Goal: Information Seeking & Learning: Check status

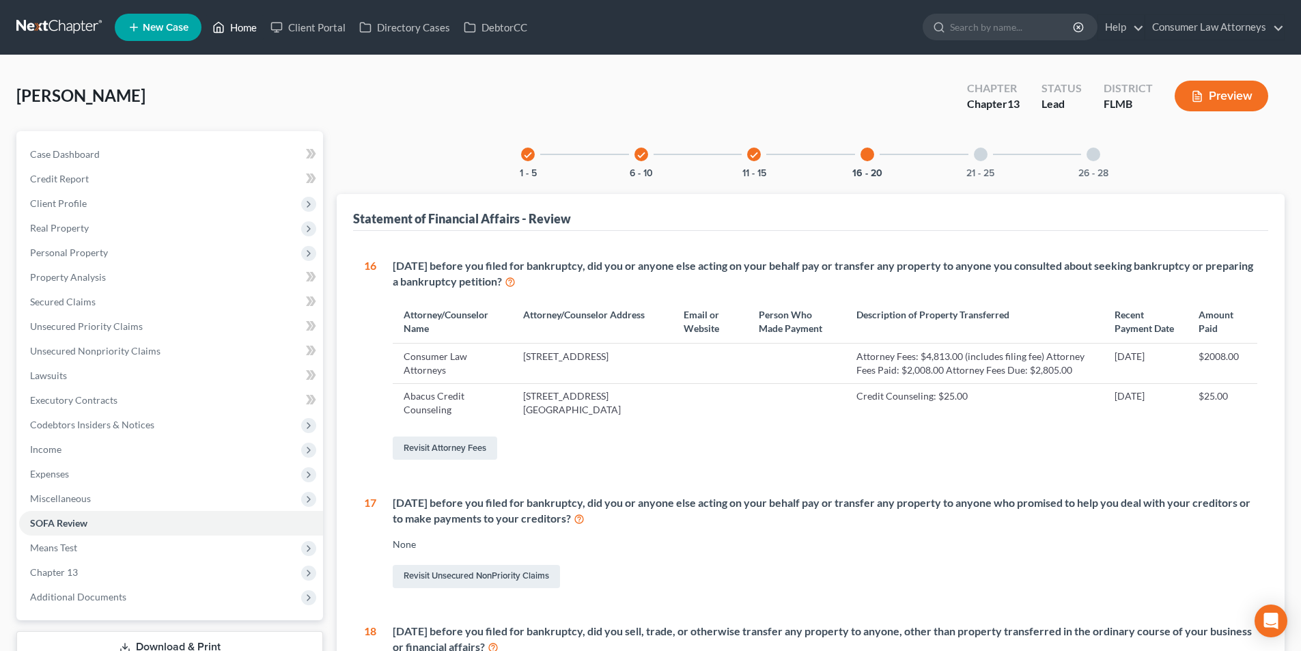
click at [246, 25] on link "Home" at bounding box center [235, 27] width 58 height 25
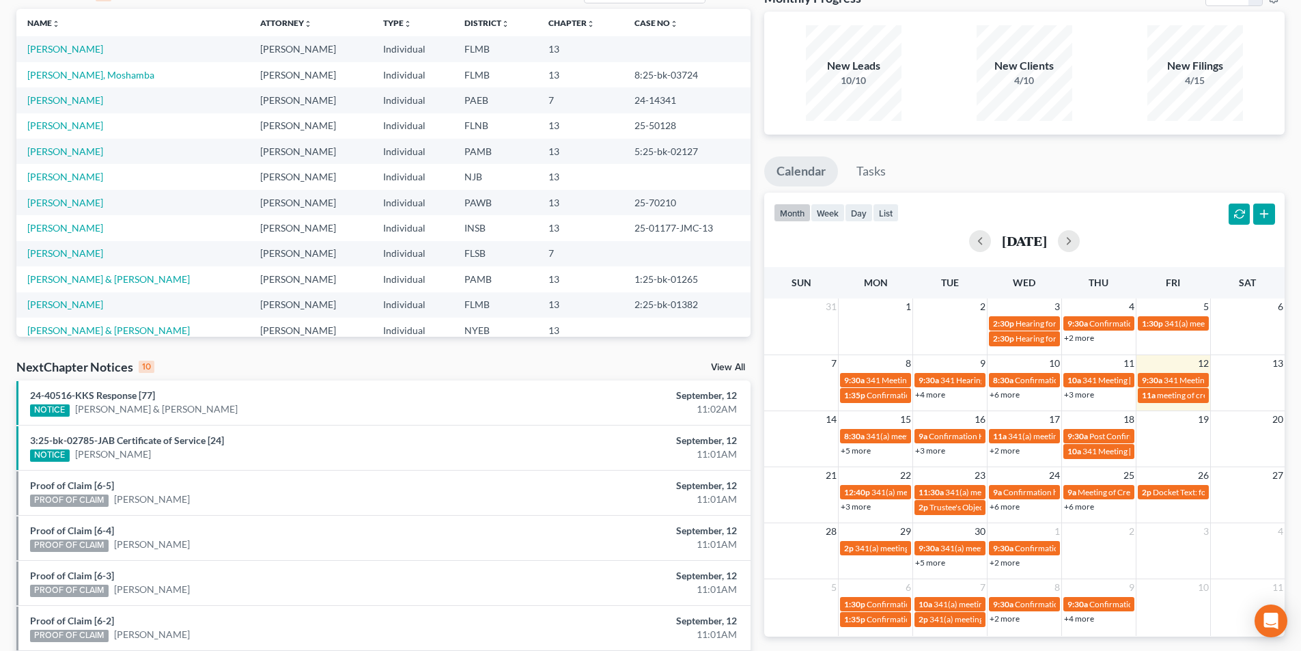
scroll to position [137, 0]
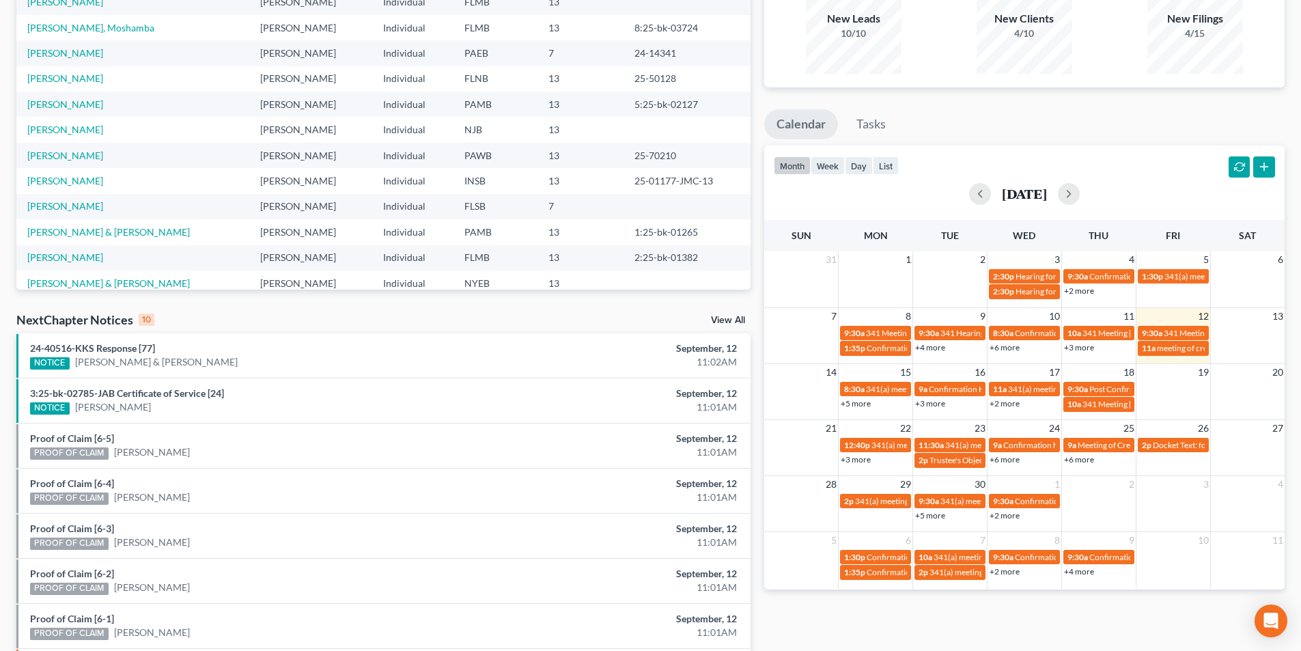
click at [936, 350] on link "+4 more" at bounding box center [930, 347] width 30 height 10
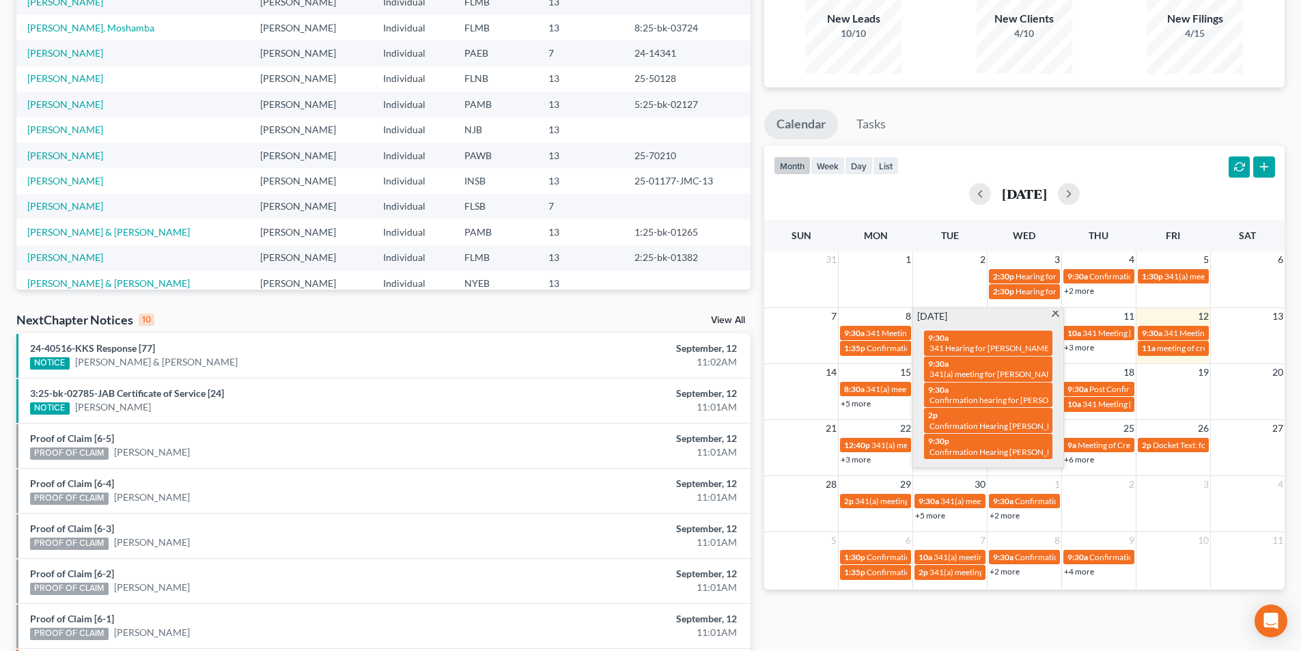
click at [1053, 315] on span at bounding box center [1055, 315] width 10 height 9
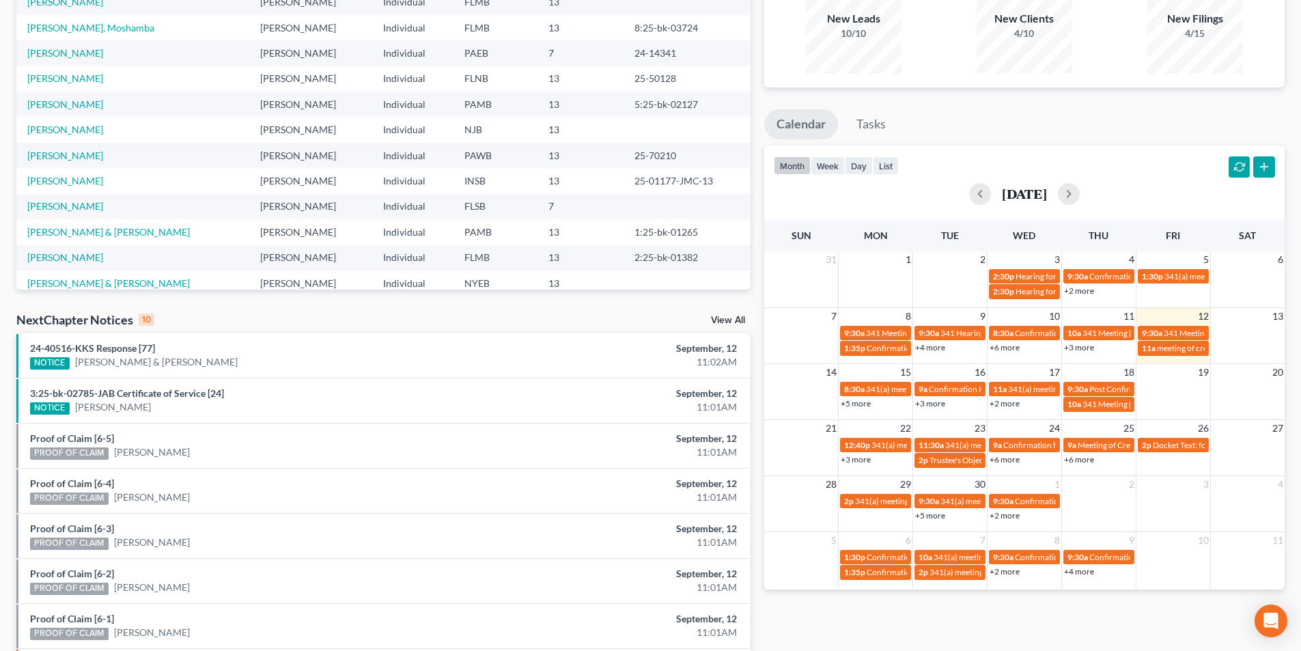
click at [936, 404] on link "+3 more" at bounding box center [930, 403] width 30 height 10
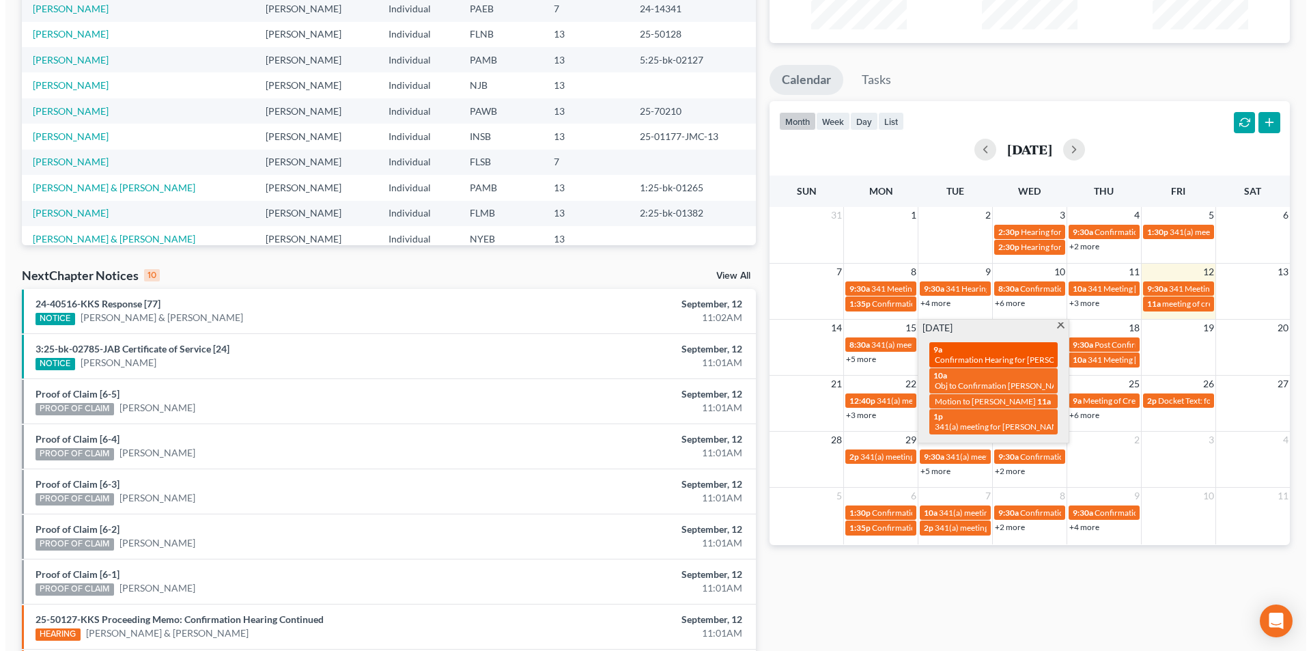
scroll to position [205, 0]
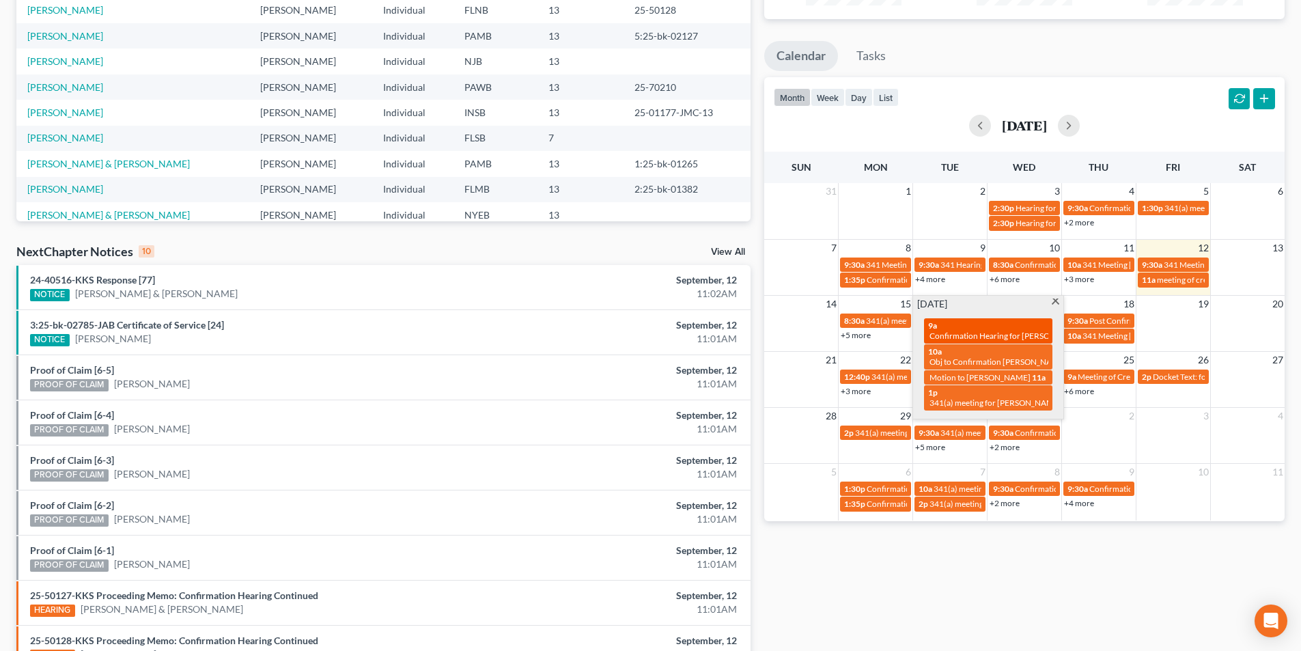
click at [1008, 328] on div "9a Confirmation Hearing for [PERSON_NAME], III" at bounding box center [988, 330] width 120 height 21
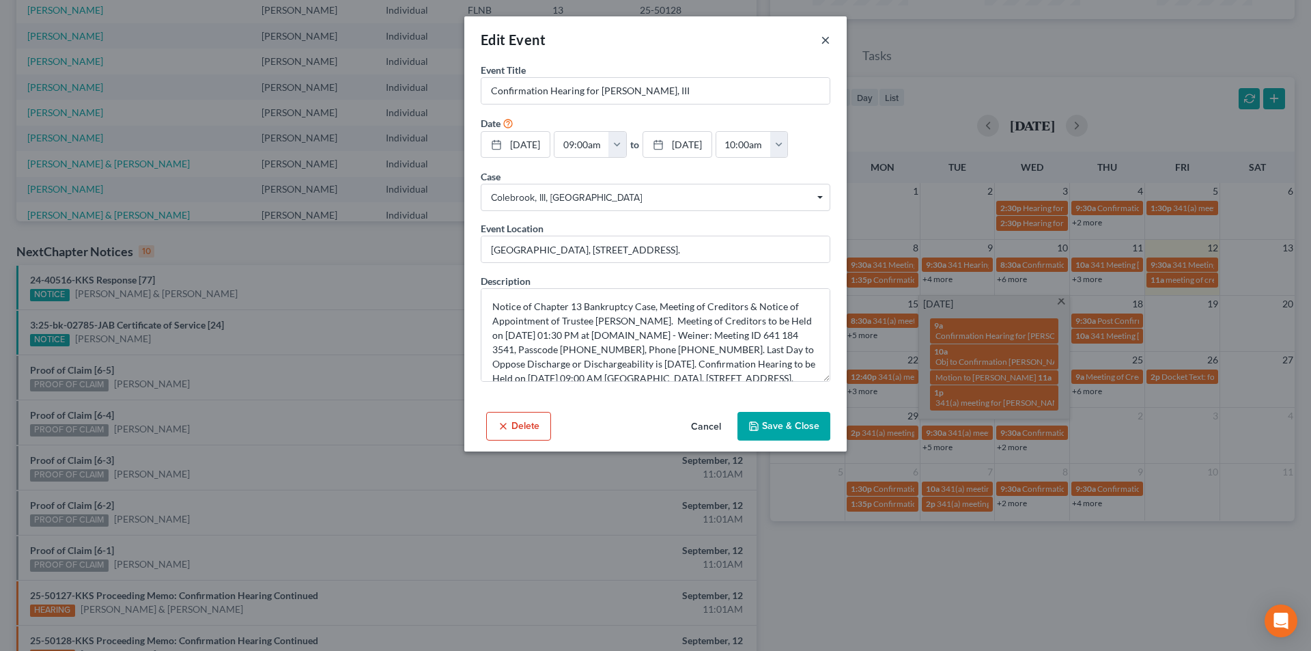
click at [825, 42] on button "×" at bounding box center [826, 39] width 10 height 16
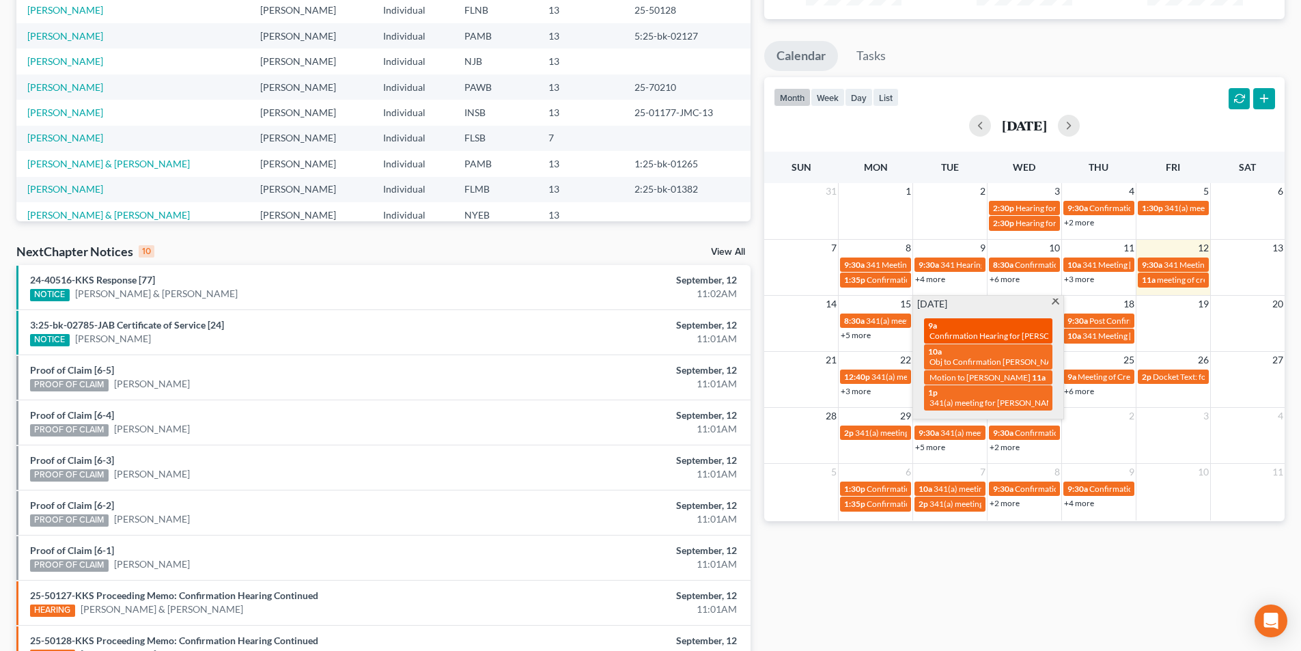
click at [976, 329] on div "9a Confirmation Hearing for [PERSON_NAME], III" at bounding box center [988, 330] width 120 height 21
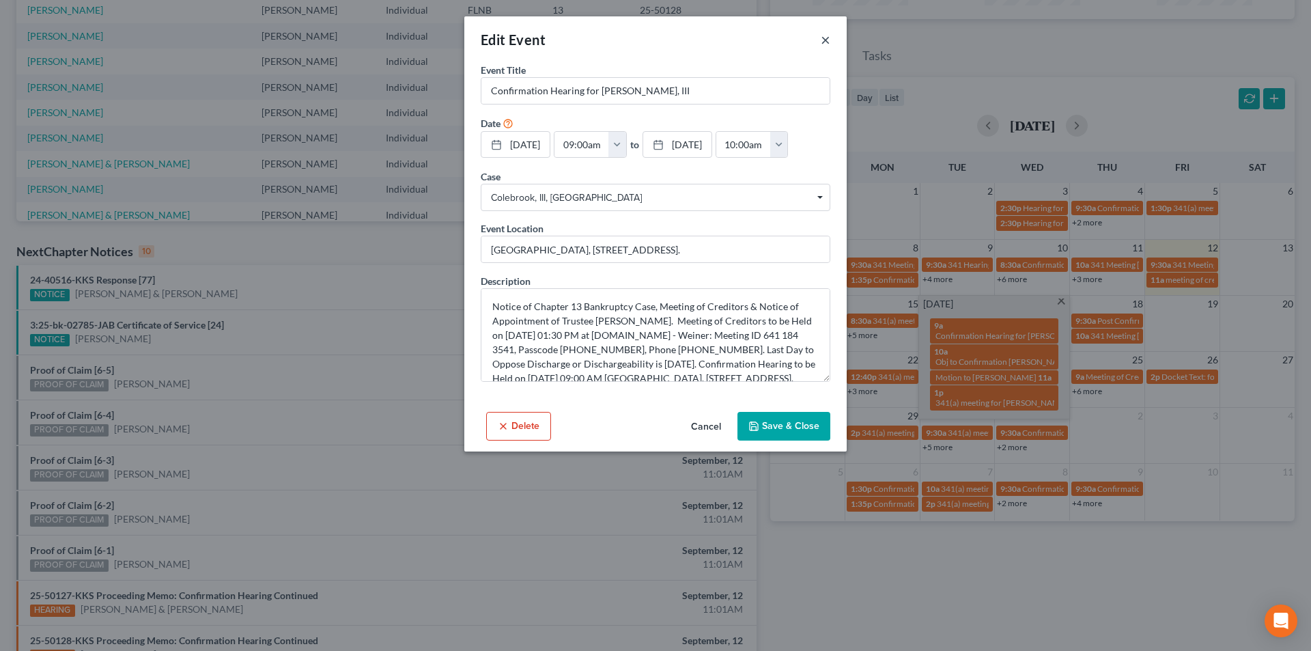
click at [824, 41] on button "×" at bounding box center [826, 39] width 10 height 16
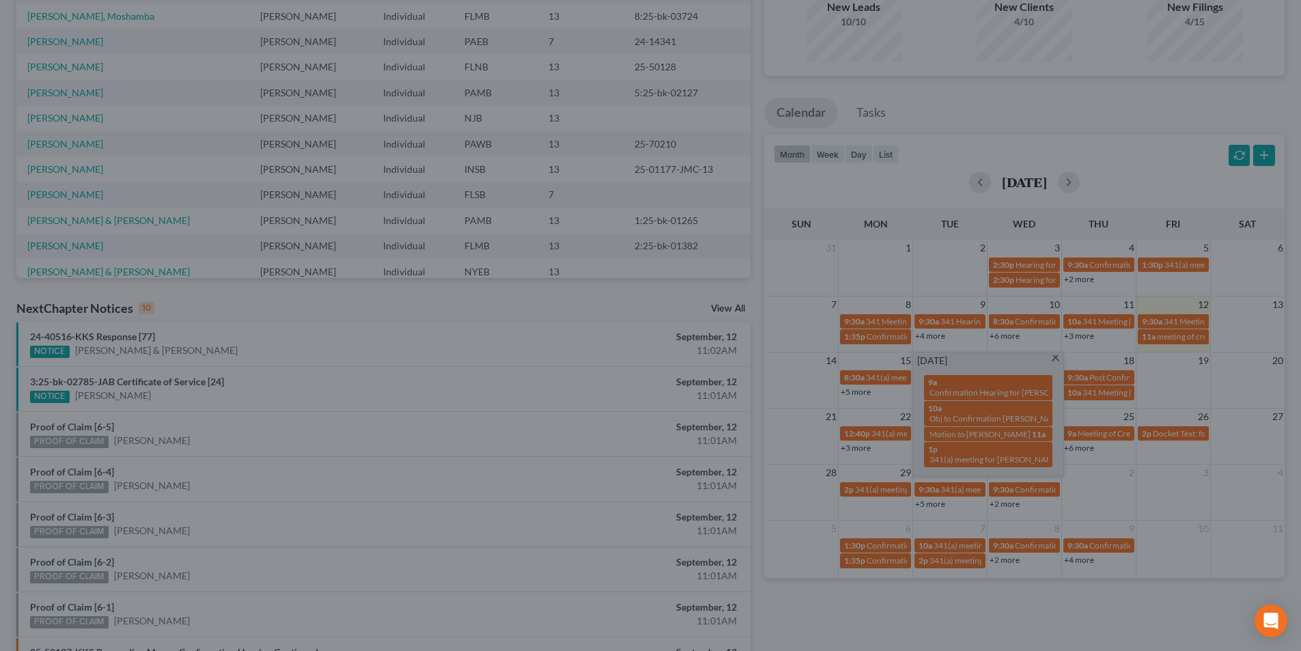
scroll to position [68, 0]
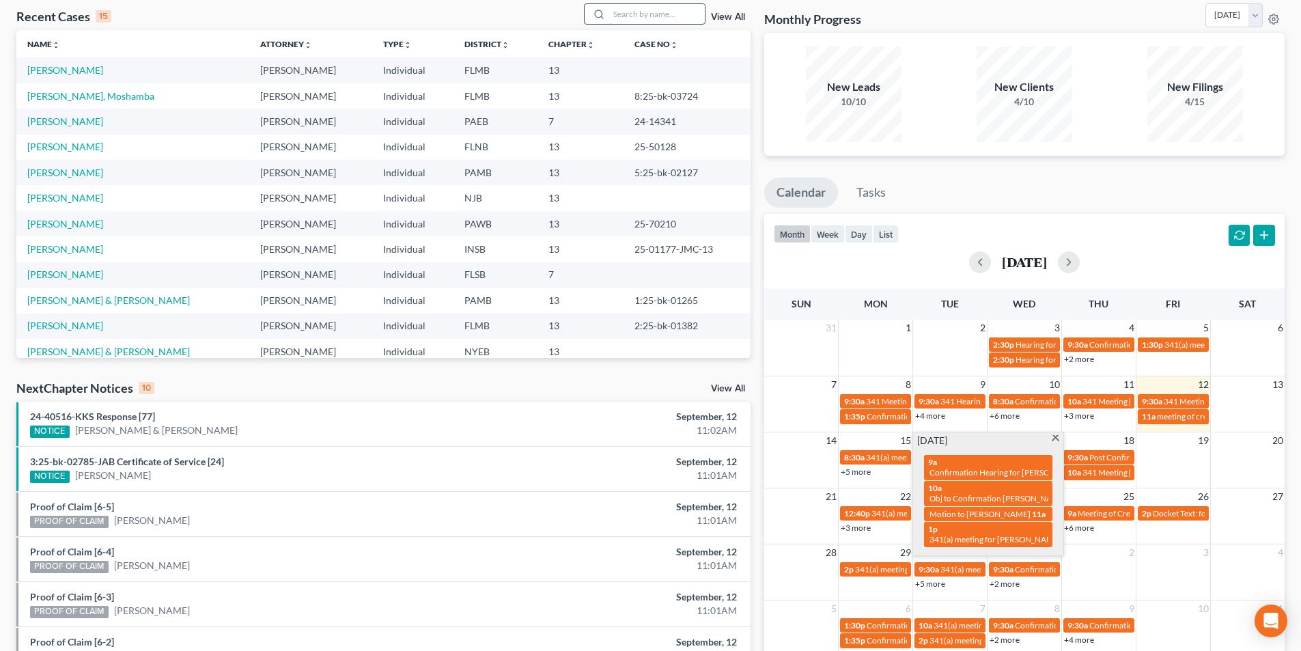
click at [652, 10] on input "search" at bounding box center [657, 14] width 96 height 20
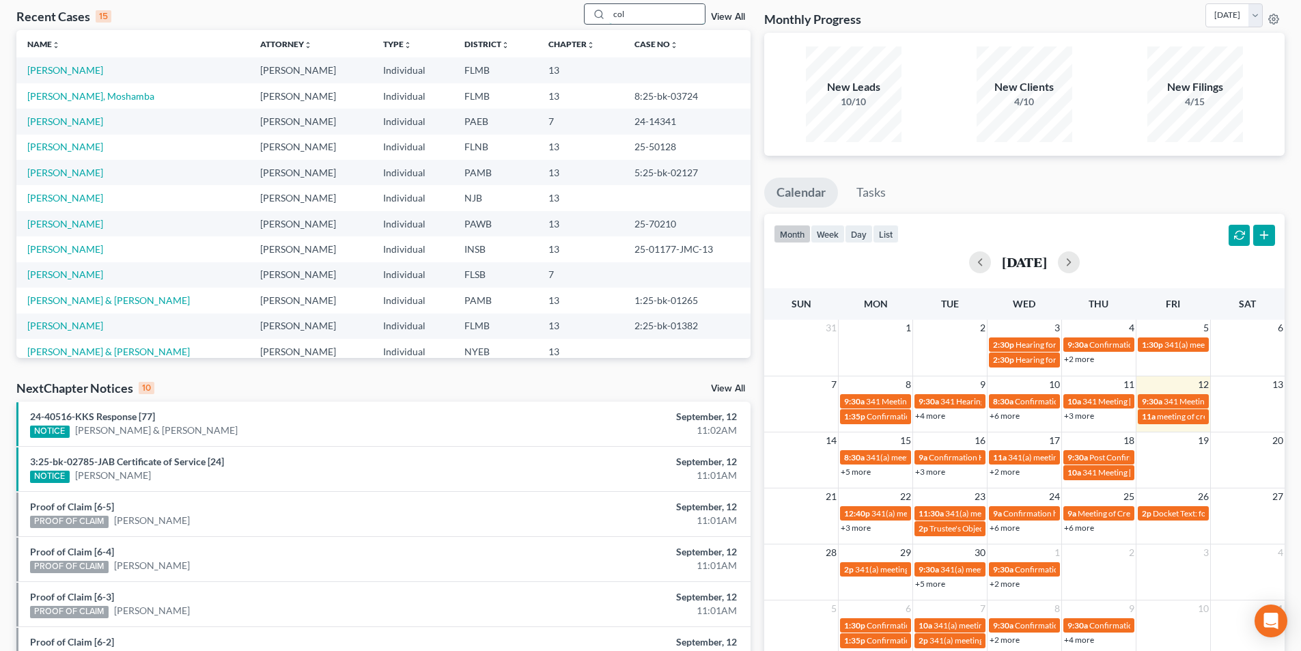
type input "[PERSON_NAME]"
